Goal: Transaction & Acquisition: Purchase product/service

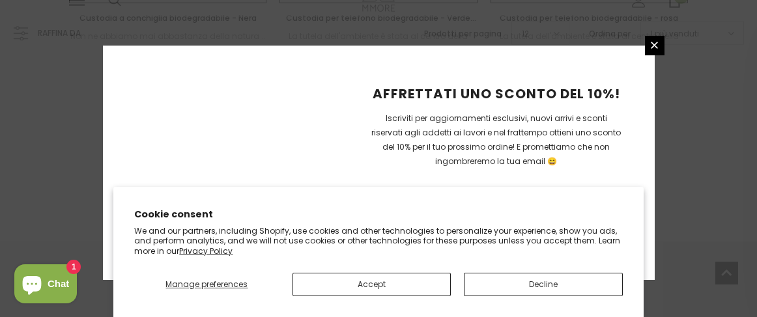
scroll to position [1629, 0]
